Goal: Task Accomplishment & Management: Complete application form

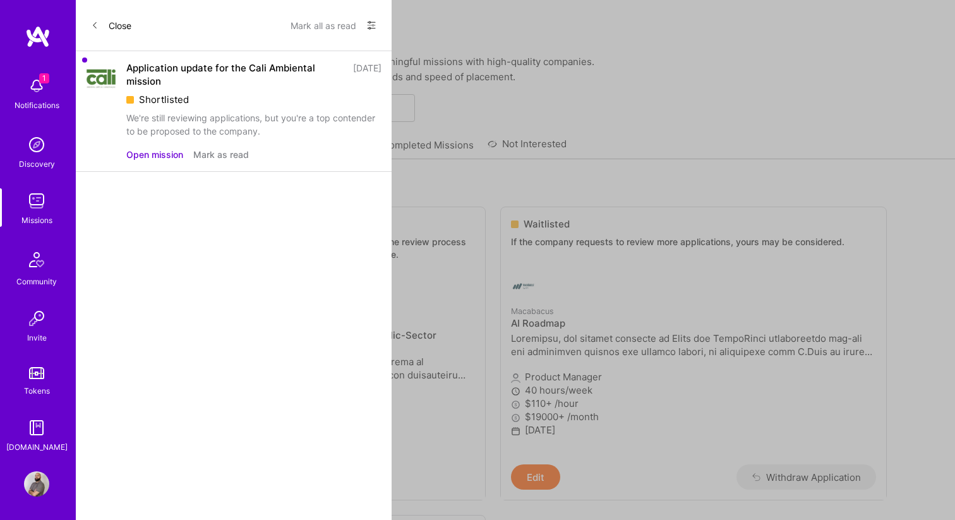
scroll to position [157, 0]
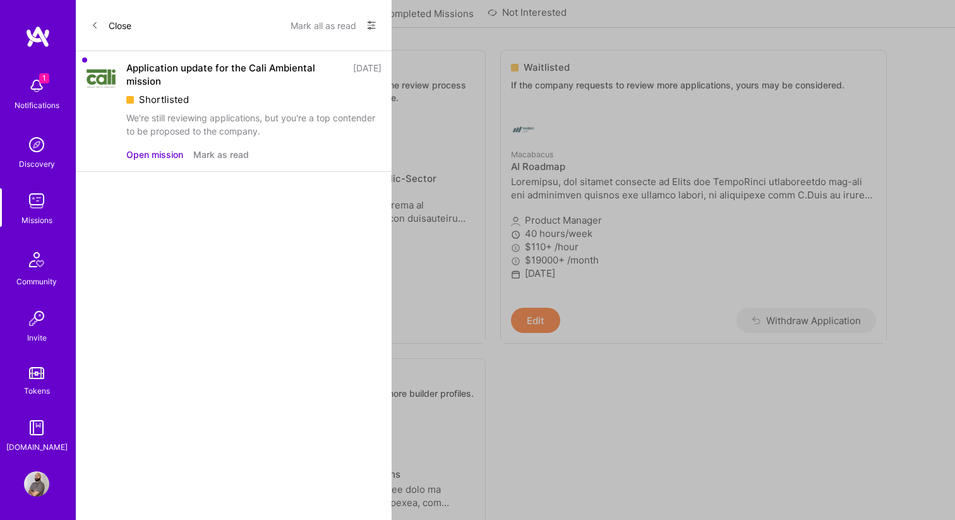
click at [225, 155] on button "Mark as read" at bounding box center [221, 154] width 56 height 13
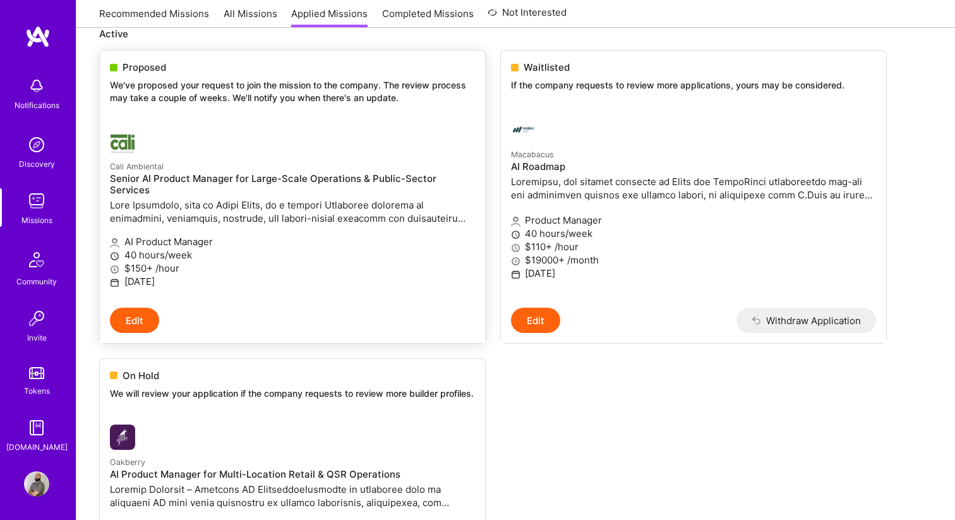
click at [325, 153] on div at bounding box center [231, 141] width 243 height 25
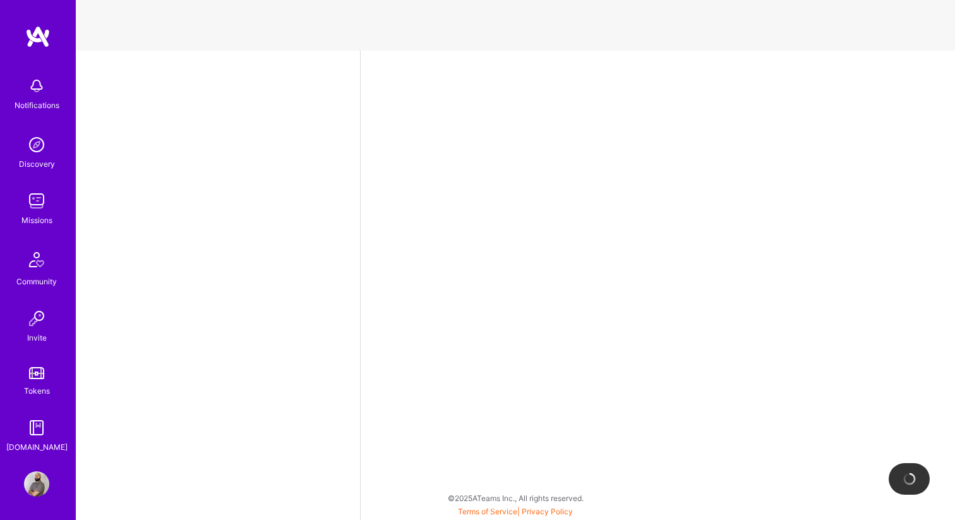
select select "CA"
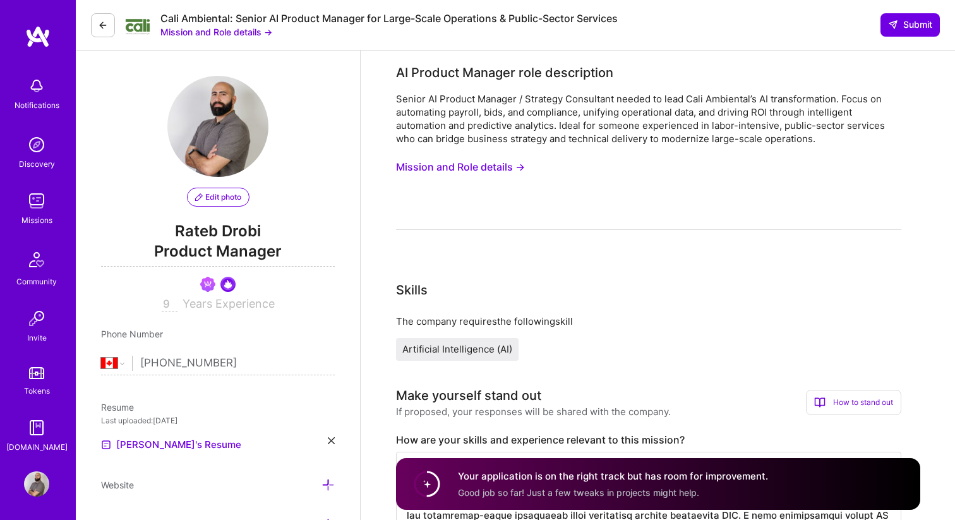
click at [107, 20] on icon at bounding box center [103, 25] width 10 height 10
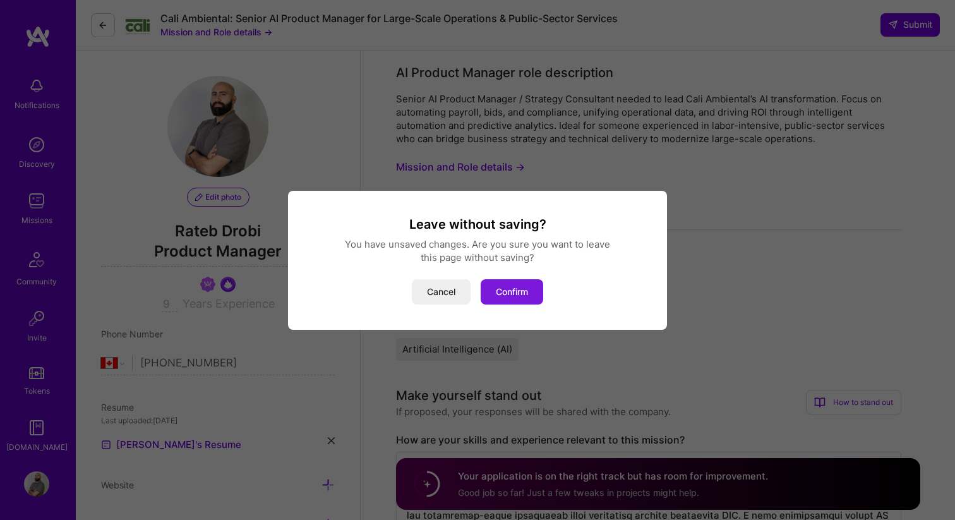
click at [521, 297] on button "Confirm" at bounding box center [512, 291] width 63 height 25
